Goal: Task Accomplishment & Management: Manage account settings

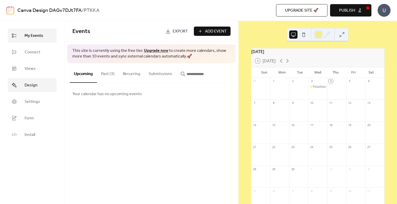
click at [31, 87] on span "Design" at bounding box center [31, 85] width 13 height 6
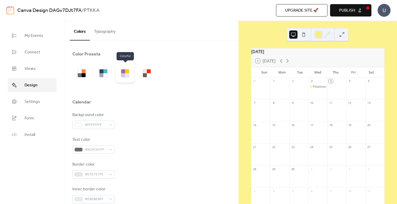
click at [120, 72] on div at bounding box center [125, 73] width 19 height 19
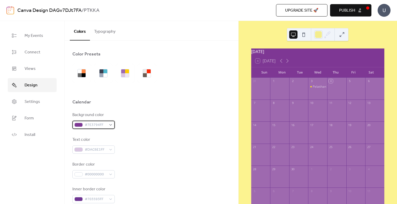
click at [107, 125] on div "#7E3794FF" at bounding box center [93, 125] width 42 height 8
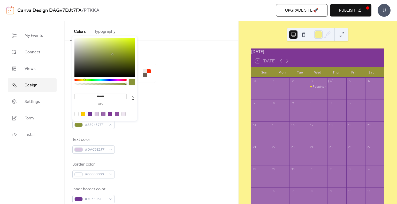
type input "*******"
drag, startPoint x: 115, startPoint y: 79, endPoint x: 84, endPoint y: 80, distance: 31.0
click at [84, 80] on div at bounding box center [100, 80] width 52 height 2
click at [171, 96] on div at bounding box center [151, 91] width 158 height 17
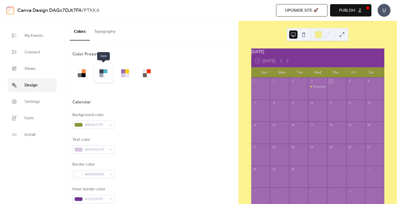
click at [105, 72] on div at bounding box center [105, 71] width 4 height 4
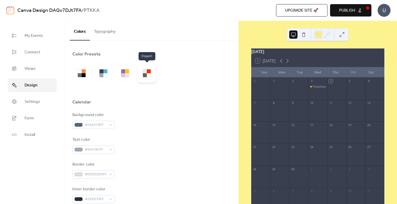
click at [148, 74] on div at bounding box center [149, 75] width 4 height 4
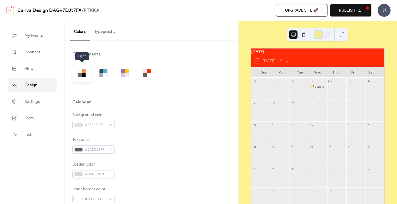
click at [79, 72] on div at bounding box center [80, 71] width 4 height 4
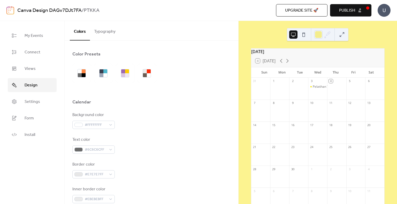
scroll to position [32, 0]
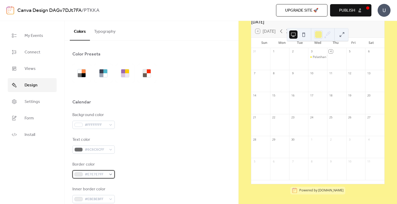
click at [109, 174] on div "#E7E7E7FF" at bounding box center [93, 174] width 42 height 8
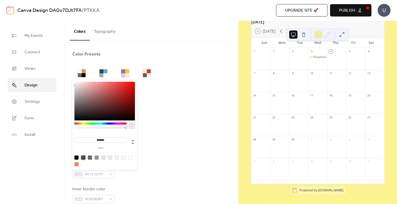
click at [83, 158] on div at bounding box center [83, 158] width 4 height 4
click at [99, 158] on div at bounding box center [105, 161] width 66 height 16
click at [77, 159] on div at bounding box center [76, 158] width 4 height 4
click at [77, 166] on div at bounding box center [76, 164] width 4 height 4
type input "*******"
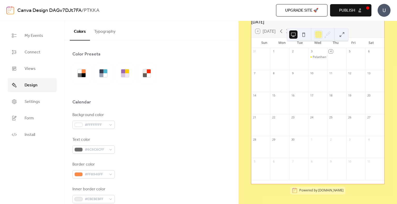
click at [129, 181] on div "Background color #FFFFFFFF Text color #6C6C6CFF Border color #FF8946FF Inner bo…" at bounding box center [151, 182] width 158 height 141
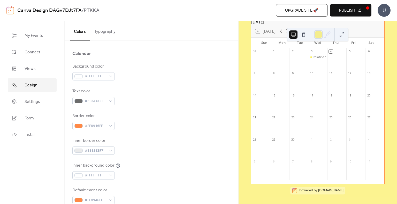
scroll to position [77, 0]
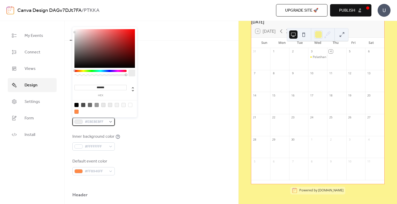
click at [108, 120] on div "#EBEBEBFF" at bounding box center [93, 122] width 42 height 8
click at [134, 90] on icon at bounding box center [133, 89] width 6 height 6
type input "*"
type input "**"
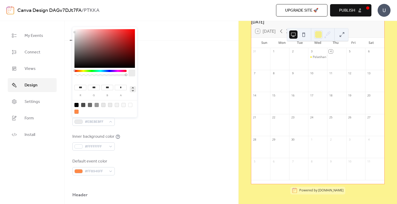
type input "***"
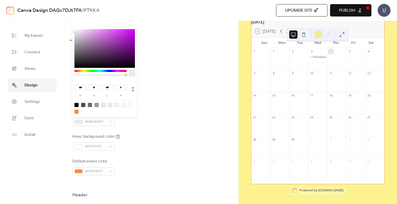
drag, startPoint x: 110, startPoint y: 71, endPoint x: 116, endPoint y: 70, distance: 6.3
click at [116, 70] on div at bounding box center [100, 71] width 52 height 2
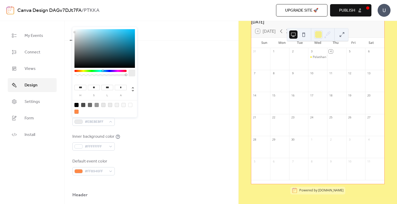
drag, startPoint x: 116, startPoint y: 70, endPoint x: 103, endPoint y: 71, distance: 14.0
click at [103, 71] on div at bounding box center [103, 71] width 2 height 2
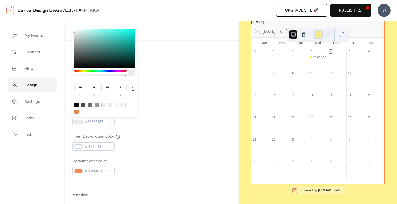
click at [100, 71] on div at bounding box center [100, 71] width 52 height 2
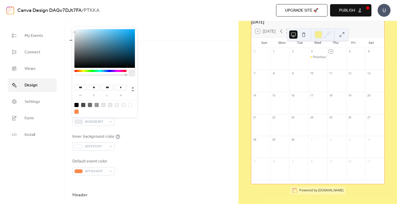
type input "***"
drag, startPoint x: 100, startPoint y: 71, endPoint x: 104, endPoint y: 71, distance: 3.9
click at [104, 71] on div at bounding box center [104, 71] width 2 height 2
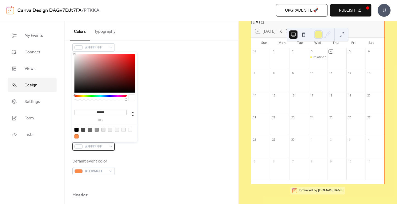
click at [109, 146] on div "#FFFFFFFF" at bounding box center [93, 147] width 42 height 8
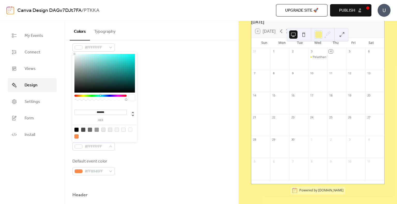
drag, startPoint x: 122, startPoint y: 96, endPoint x: 100, endPoint y: 96, distance: 21.7
click at [100, 96] on div at bounding box center [100, 96] width 52 height 2
click at [101, 96] on div at bounding box center [100, 96] width 52 height 2
click at [153, 127] on div "Background color #FFFFFFFF Text color #6C6C6CFF Border color #FF8946FF Inner bo…" at bounding box center [151, 105] width 158 height 141
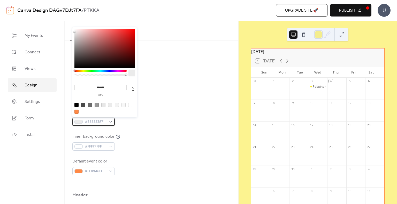
click at [105, 125] on span "#EBEBEBFF" at bounding box center [96, 122] width 22 height 6
click at [108, 144] on div "#FFFFFFFF" at bounding box center [93, 147] width 42 height 8
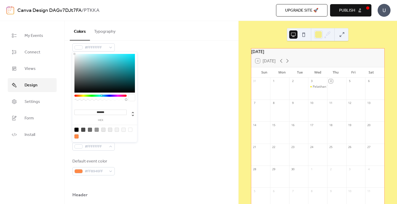
drag, startPoint x: 94, startPoint y: 96, endPoint x: 101, endPoint y: 96, distance: 7.0
click at [101, 96] on div at bounding box center [100, 96] width 52 height 2
click at [133, 116] on icon at bounding box center [133, 114] width 6 height 6
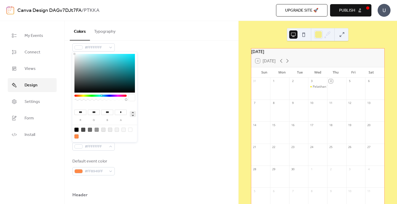
type input "***"
type input "**"
type input "****"
click at [133, 116] on icon at bounding box center [133, 114] width 6 height 6
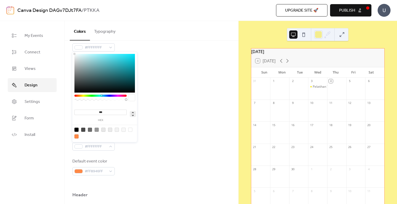
click at [133, 116] on icon at bounding box center [133, 114] width 6 height 6
click at [115, 136] on div at bounding box center [105, 133] width 66 height 16
click at [113, 130] on div at bounding box center [105, 133] width 66 height 16
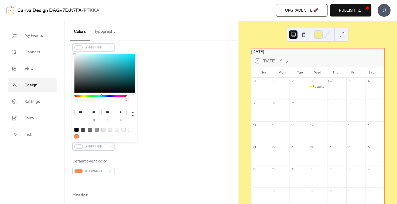
click at [111, 130] on div at bounding box center [110, 130] width 4 height 4
type input "***"
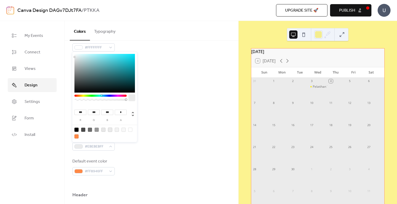
click at [116, 130] on div at bounding box center [117, 130] width 4 height 4
type input "***"
click at [122, 130] on div at bounding box center [123, 130] width 4 height 4
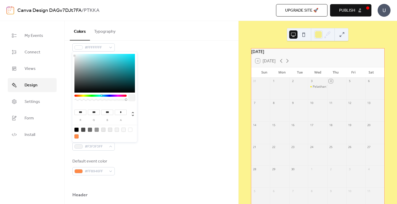
type input "***"
click at [115, 130] on div at bounding box center [117, 130] width 4 height 4
type input "***"
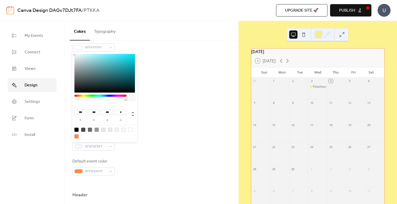
type input "***"
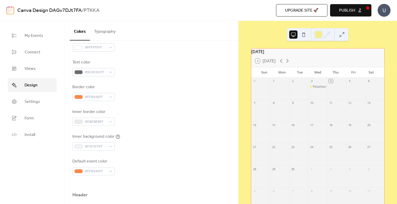
click at [140, 131] on div "Background color #FFFFFFFF Text color #6C6C6CFF Border color #FF8946FF Inner bo…" at bounding box center [151, 105] width 158 height 141
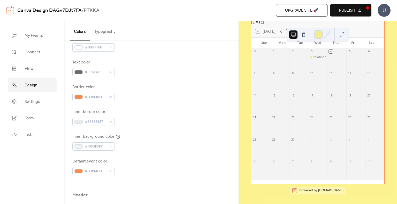
scroll to position [0, 0]
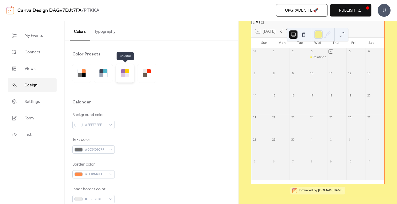
click at [130, 75] on div at bounding box center [125, 73] width 19 height 19
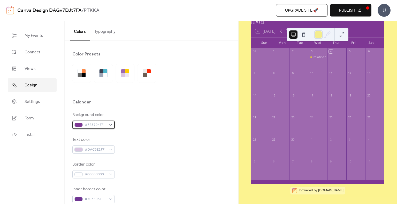
click at [108, 123] on div "#7E3794FF" at bounding box center [93, 125] width 42 height 8
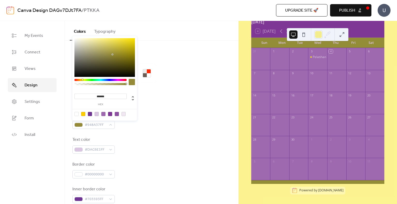
drag, startPoint x: 115, startPoint y: 80, endPoint x: 82, endPoint y: 81, distance: 33.1
click at [82, 81] on div at bounding box center [100, 83] width 52 height 9
drag, startPoint x: 112, startPoint y: 53, endPoint x: 135, endPoint y: 43, distance: 25.2
click at [135, 43] on div at bounding box center [104, 57] width 60 height 39
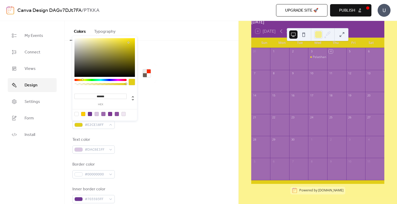
drag, startPoint x: 133, startPoint y: 43, endPoint x: 128, endPoint y: 43, distance: 4.9
click at [128, 43] on div at bounding box center [104, 57] width 60 height 39
click at [96, 115] on div at bounding box center [97, 114] width 4 height 4
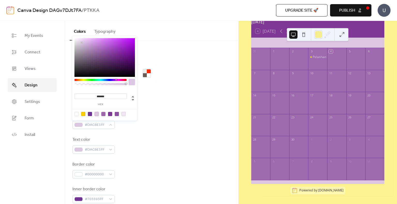
click at [83, 113] on div at bounding box center [83, 114] width 4 height 4
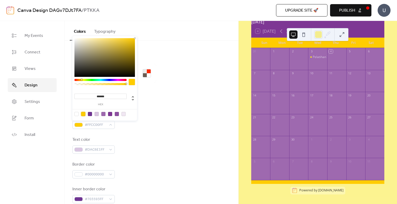
type input "***"
drag, startPoint x: 125, startPoint y: 84, endPoint x: 118, endPoint y: 84, distance: 7.5
click at [118, 84] on div at bounding box center [118, 84] width 2 height 2
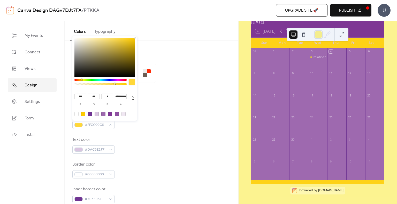
drag, startPoint x: 118, startPoint y: 84, endPoint x: 114, endPoint y: 84, distance: 3.4
click at [114, 84] on div at bounding box center [115, 84] width 2 height 2
type input "**********"
drag, startPoint x: 115, startPoint y: 84, endPoint x: 102, endPoint y: 85, distance: 12.4
click at [102, 85] on div at bounding box center [100, 83] width 52 height 9
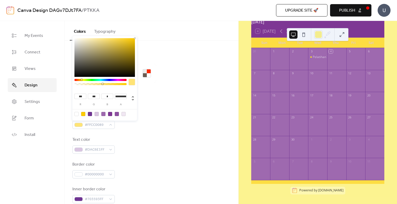
drag, startPoint x: 102, startPoint y: 86, endPoint x: 114, endPoint y: 85, distance: 11.4
click at [114, 85] on div at bounding box center [100, 83] width 52 height 9
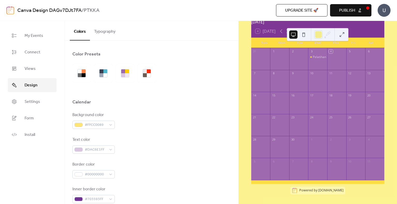
click at [146, 133] on div "Background color #FFCC0089 Text color #DAC6E1FF Border color #00000000 Inner bo…" at bounding box center [151, 182] width 158 height 141
click at [111, 151] on div "#DAC6E1FF" at bounding box center [93, 150] width 42 height 8
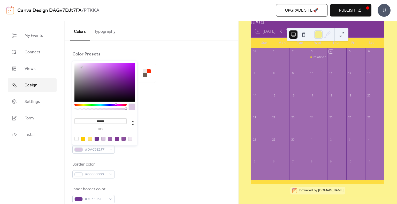
click at [131, 164] on div "Border color #00000000" at bounding box center [151, 170] width 158 height 17
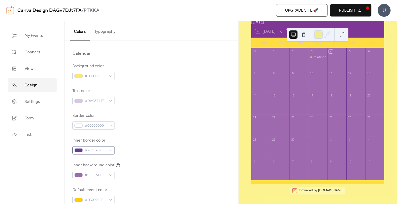
scroll to position [52, 0]
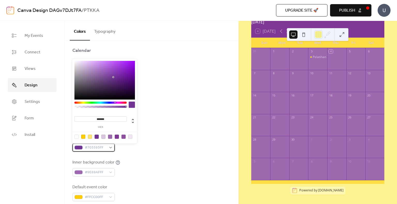
click at [111, 145] on div "#703593FF" at bounding box center [93, 148] width 42 height 8
click at [89, 137] on div at bounding box center [90, 137] width 4 height 4
type input "***"
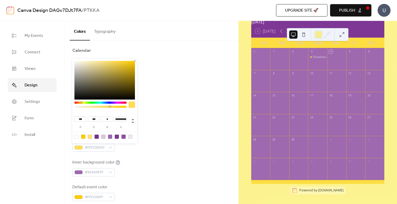
drag, startPoint x: 103, startPoint y: 106, endPoint x: 110, endPoint y: 106, distance: 7.2
click at [110, 106] on div at bounding box center [110, 107] width 2 height 2
type input "**********"
drag, startPoint x: 110, startPoint y: 106, endPoint x: 115, endPoint y: 108, distance: 5.2
click at [115, 108] on div at bounding box center [100, 106] width 52 height 9
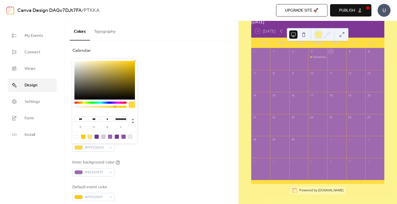
click at [111, 137] on div at bounding box center [110, 137] width 4 height 4
type input "***"
type input "*"
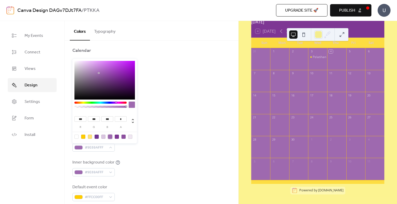
click at [104, 138] on div at bounding box center [103, 137] width 4 height 4
type input "***"
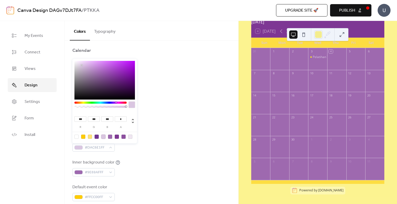
click at [103, 137] on div at bounding box center [103, 137] width 4 height 4
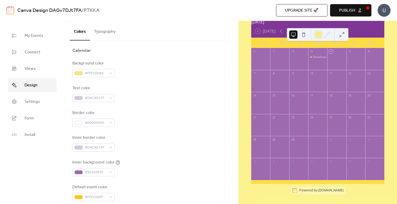
click at [149, 141] on div "Inner border color #DAC6E1FF" at bounding box center [151, 143] width 158 height 17
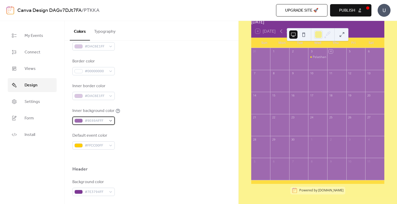
click at [112, 121] on div "#9E69AFFF" at bounding box center [93, 121] width 42 height 8
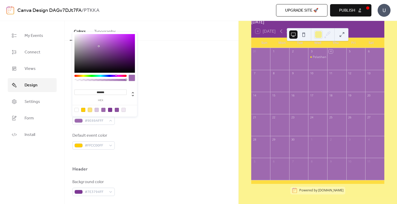
click at [90, 110] on div at bounding box center [90, 110] width 4 height 4
type input "***"
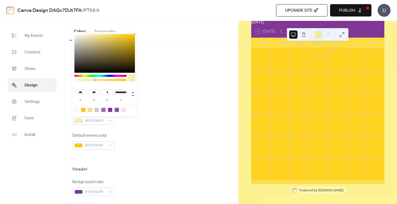
type input "***"
drag, startPoint x: 102, startPoint y: 80, endPoint x: 105, endPoint y: 80, distance: 3.9
click at [105, 80] on div at bounding box center [100, 80] width 51 height 2
type input "***"
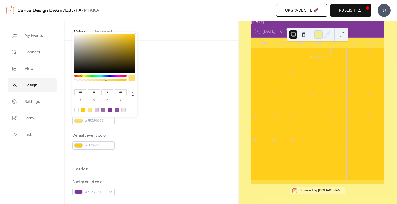
type input "***"
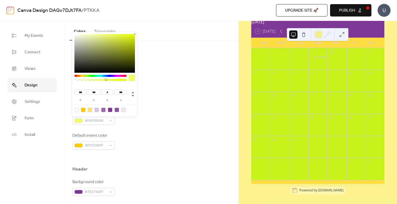
type input "***"
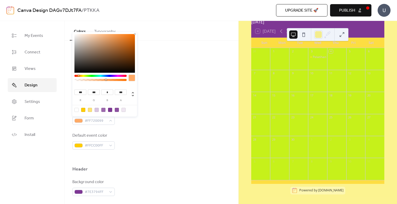
type input "***"
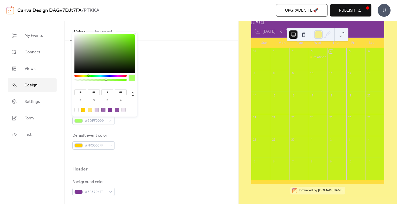
type input "*"
type input "***"
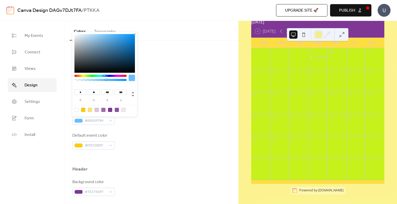
type input "**"
type input "*"
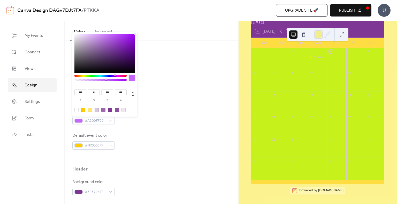
type input "***"
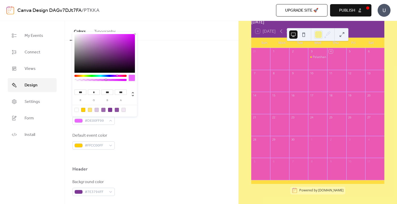
drag, startPoint x: 81, startPoint y: 75, endPoint x: 117, endPoint y: 77, distance: 35.7
click at [117, 77] on div at bounding box center [100, 76] width 52 height 2
drag, startPoint x: 106, startPoint y: 79, endPoint x: 90, endPoint y: 80, distance: 15.3
click at [90, 80] on div at bounding box center [91, 80] width 2 height 2
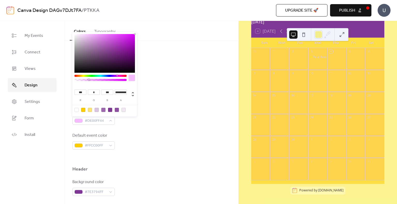
type input "**********"
click at [92, 81] on div at bounding box center [100, 80] width 51 height 2
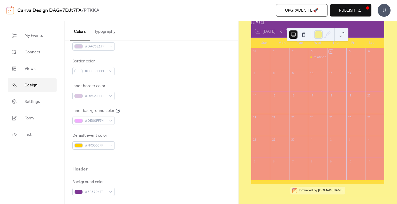
click at [170, 92] on div "Inner border color #DAC6E1FF" at bounding box center [151, 91] width 158 height 17
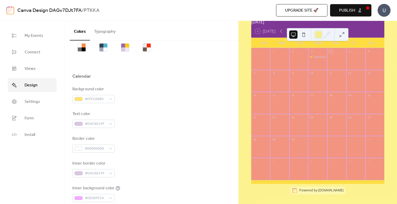
scroll to position [0, 0]
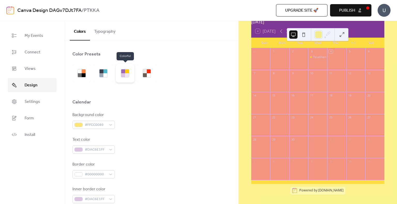
click at [124, 76] on div at bounding box center [123, 75] width 4 height 4
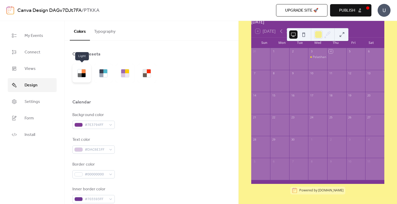
click at [78, 72] on div at bounding box center [80, 71] width 4 height 4
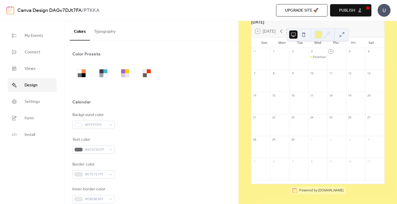
click at [112, 34] on button "Typography" at bounding box center [105, 30] width 30 height 19
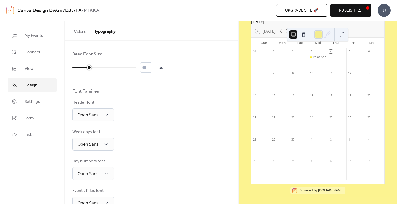
drag, startPoint x: 73, startPoint y: 69, endPoint x: 86, endPoint y: 68, distance: 13.0
click at [87, 68] on div at bounding box center [89, 67] width 5 height 5
drag, startPoint x: 86, startPoint y: 67, endPoint x: 111, endPoint y: 69, distance: 25.6
click at [97, 69] on div at bounding box center [84, 68] width 24 height 8
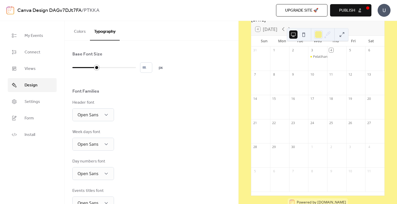
click at [95, 67] on div at bounding box center [96, 67] width 5 height 5
click at [109, 114] on div "Open Sans" at bounding box center [93, 114] width 42 height 13
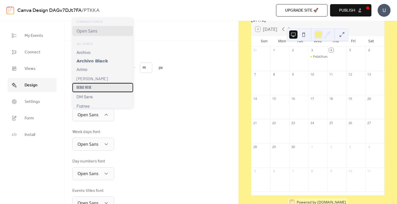
click at [100, 92] on div "Bebas Neue" at bounding box center [102, 87] width 61 height 9
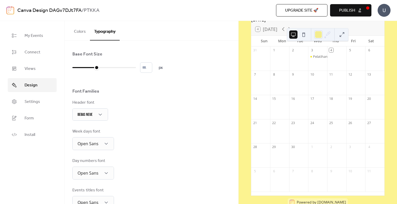
scroll to position [33, 0]
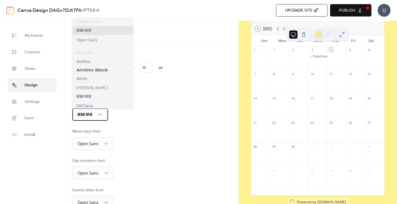
click at [105, 114] on div "Bebas Neue" at bounding box center [90, 114] width 36 height 12
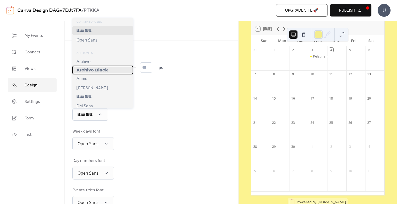
click at [97, 72] on span "Archivo Black" at bounding box center [92, 70] width 32 height 4
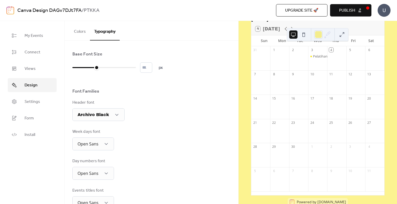
scroll to position [32, 0]
click at [114, 120] on div "Archivo Black" at bounding box center [98, 114] width 52 height 13
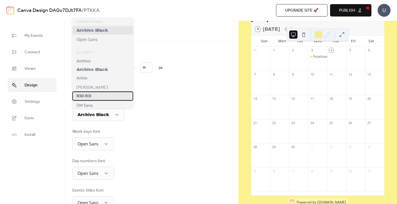
click at [97, 99] on div "Bebas Neue" at bounding box center [102, 96] width 61 height 9
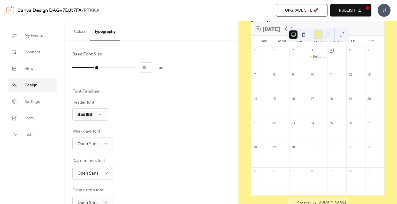
scroll to position [33, 0]
click at [108, 170] on div "Open Sans" at bounding box center [93, 173] width 42 height 13
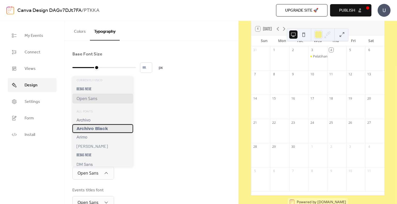
click at [101, 130] on span "Archivo Black" at bounding box center [92, 129] width 32 height 4
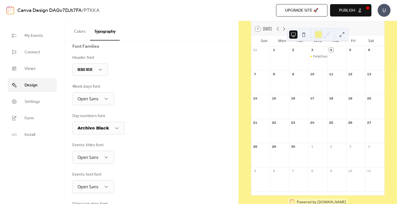
scroll to position [52, 0]
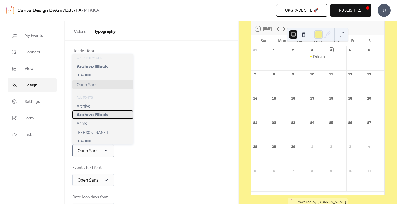
click at [104, 117] on span "Archivo Black" at bounding box center [92, 115] width 32 height 4
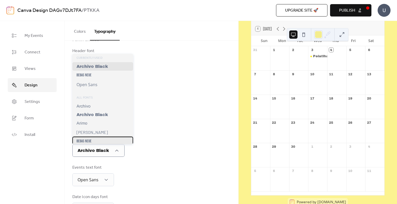
click at [99, 142] on div "Bebas Neue" at bounding box center [102, 141] width 61 height 9
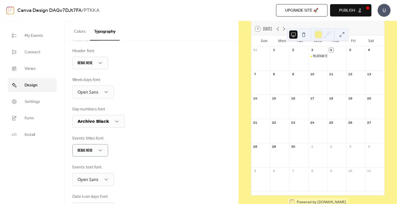
scroll to position [77, 0]
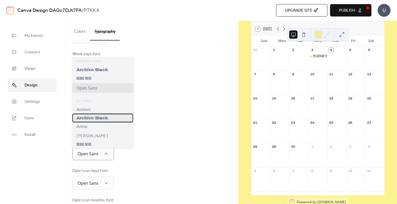
click at [100, 117] on div "Archivo Black" at bounding box center [102, 118] width 61 height 9
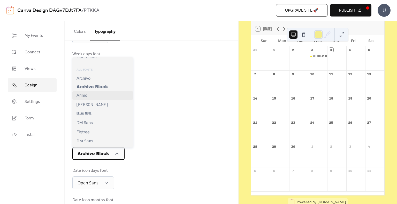
scroll to position [52, 0]
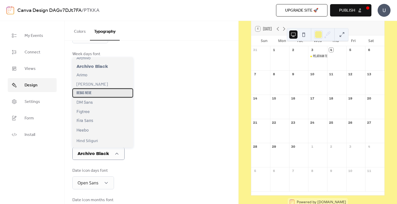
click at [93, 97] on div "Bebas Neue" at bounding box center [102, 93] width 61 height 9
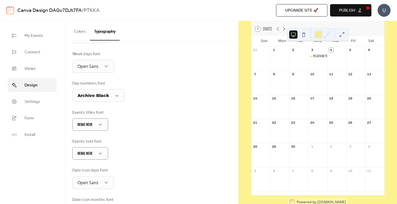
scroll to position [102, 0]
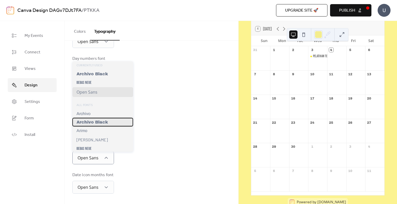
click at [104, 124] on span "Archivo Black" at bounding box center [92, 122] width 32 height 4
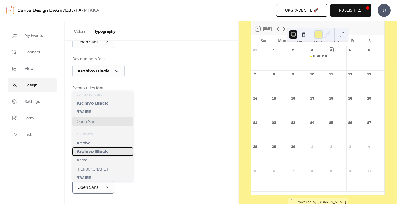
click at [104, 154] on span "Archivo Black" at bounding box center [92, 152] width 32 height 4
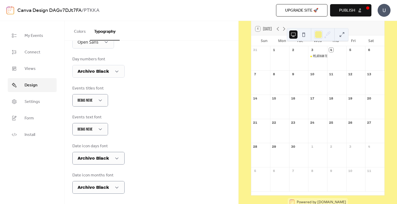
click at [154, 148] on div "Date icon days font Archivo Black" at bounding box center [151, 153] width 158 height 21
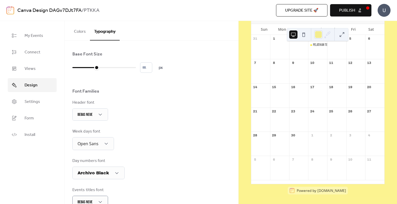
scroll to position [0, 0]
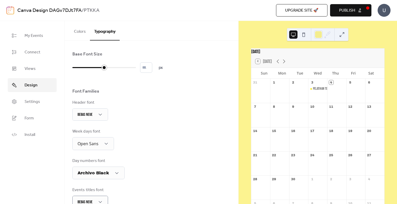
click at [104, 67] on div at bounding box center [104, 68] width 64 height 8
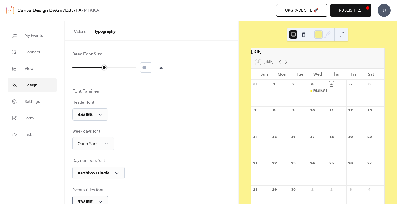
click at [114, 67] on div at bounding box center [104, 68] width 64 height 8
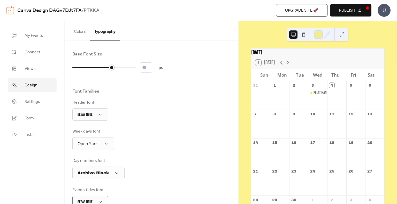
click at [97, 68] on div at bounding box center [91, 68] width 39 height 8
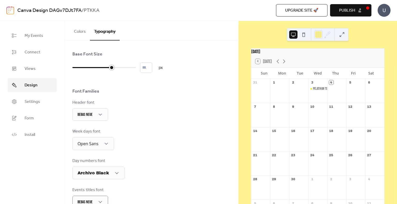
click at [111, 67] on div at bounding box center [104, 68] width 64 height 8
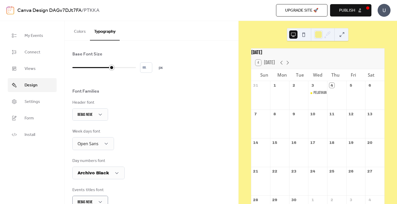
type input "**"
click at [103, 67] on div at bounding box center [91, 68] width 39 height 8
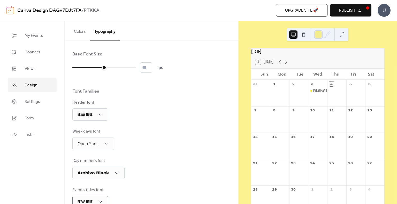
click at [83, 30] on button "Colors" at bounding box center [80, 30] width 20 height 19
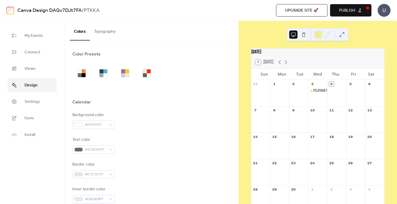
scroll to position [77, 0]
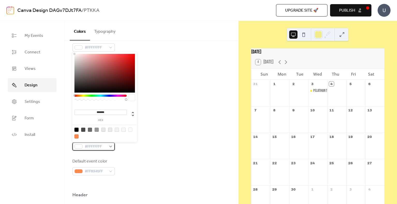
click at [110, 145] on div "#FFFFFFFF" at bounding box center [93, 147] width 42 height 8
click at [129, 154] on div "Background color #FFFFFFFF Text color #6C6C6CFF Border color #E7E7E7FF Inner bo…" at bounding box center [151, 105] width 158 height 141
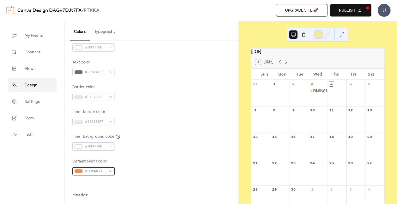
click at [108, 171] on div "#FF8946FF" at bounding box center [93, 171] width 42 height 8
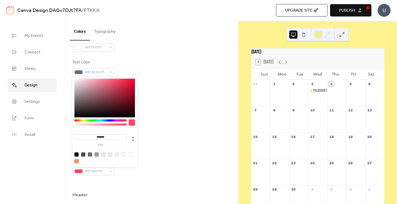
click at [125, 121] on div at bounding box center [100, 121] width 52 height 2
click at [75, 160] on div at bounding box center [76, 161] width 4 height 4
type input "*******"
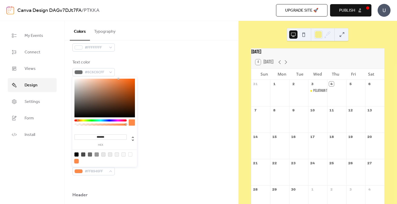
click at [138, 178] on div at bounding box center [151, 184] width 158 height 17
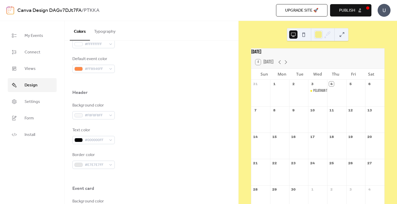
scroll to position [181, 0]
click at [111, 114] on div "#F8F8F8FF" at bounding box center [93, 115] width 42 height 8
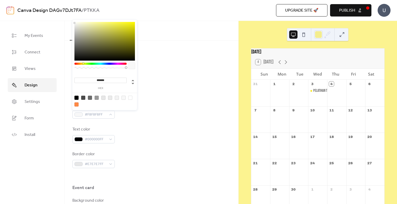
click at [83, 64] on div at bounding box center [100, 64] width 52 height 2
click at [130, 135] on div "Text color #000000FF" at bounding box center [151, 135] width 158 height 17
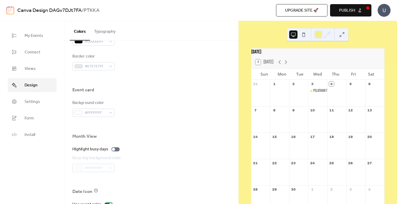
scroll to position [310, 0]
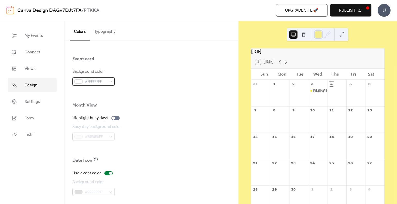
click at [106, 79] on span "#FFFFFFFF" at bounding box center [96, 82] width 22 height 6
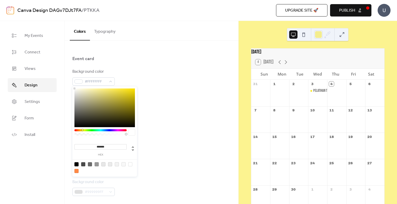
drag, startPoint x: 75, startPoint y: 130, endPoint x: 82, endPoint y: 131, distance: 7.1
click at [82, 131] on div at bounding box center [83, 130] width 2 height 2
click at [77, 171] on div at bounding box center [76, 171] width 4 height 4
type input "*******"
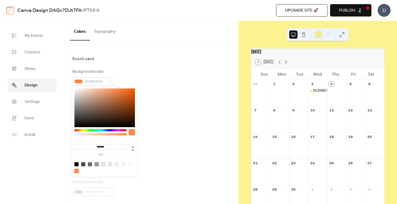
click at [77, 171] on div at bounding box center [76, 171] width 4 height 4
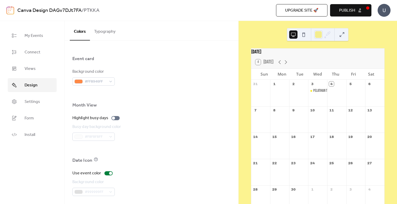
click at [154, 156] on div at bounding box center [151, 149] width 158 height 17
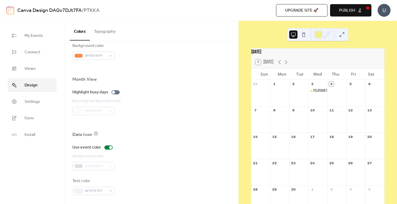
scroll to position [337, 0]
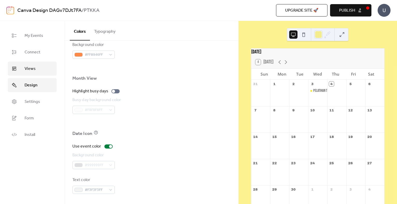
click at [41, 67] on link "Views" at bounding box center [32, 69] width 49 height 14
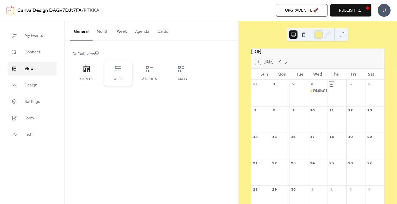
click at [121, 69] on icon at bounding box center [118, 69] width 8 height 8
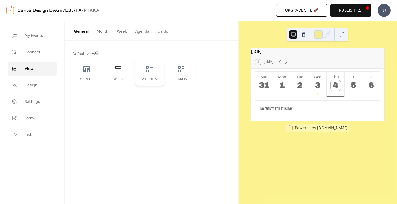
click at [151, 74] on div "Agenda" at bounding box center [149, 73] width 28 height 26
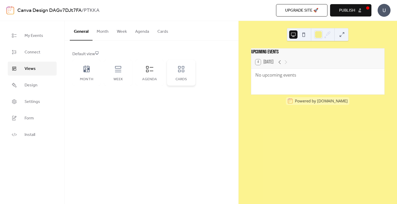
click at [188, 73] on div "Cards" at bounding box center [181, 73] width 28 height 26
click at [83, 75] on div "Month" at bounding box center [86, 73] width 28 height 26
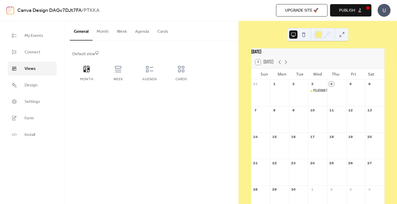
click at [105, 33] on button "Month" at bounding box center [102, 30] width 20 height 19
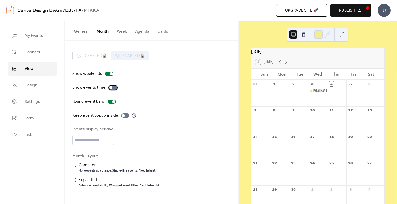
click at [112, 87] on div at bounding box center [113, 88] width 8 height 4
click at [111, 86] on div at bounding box center [113, 88] width 8 height 4
click at [145, 33] on button "Agenda" at bounding box center [142, 30] width 22 height 19
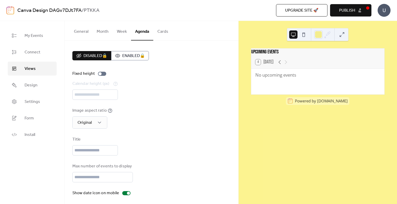
click at [161, 31] on button "Cards" at bounding box center [162, 30] width 19 height 19
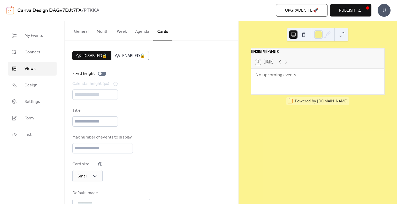
click at [125, 30] on button "Week" at bounding box center [122, 30] width 18 height 19
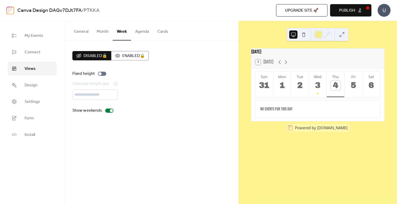
click at [98, 32] on button "Month" at bounding box center [102, 30] width 20 height 19
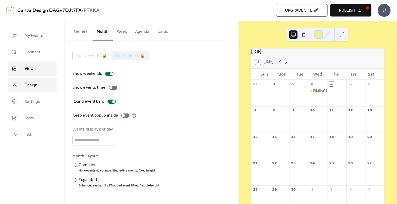
click at [32, 88] on span "Design" at bounding box center [31, 85] width 13 height 6
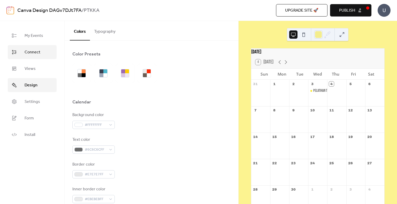
click at [40, 47] on link "Connect" at bounding box center [32, 52] width 49 height 14
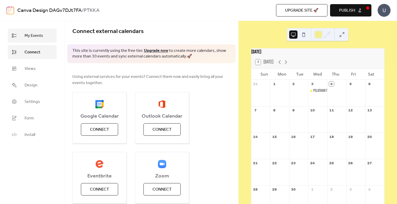
click at [42, 38] on span "My Events" at bounding box center [34, 36] width 19 height 6
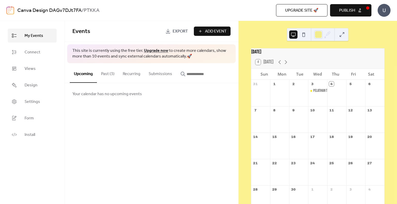
click at [349, 8] on span "Publish" at bounding box center [347, 10] width 16 height 6
